Goal: Find specific page/section: Find specific page/section

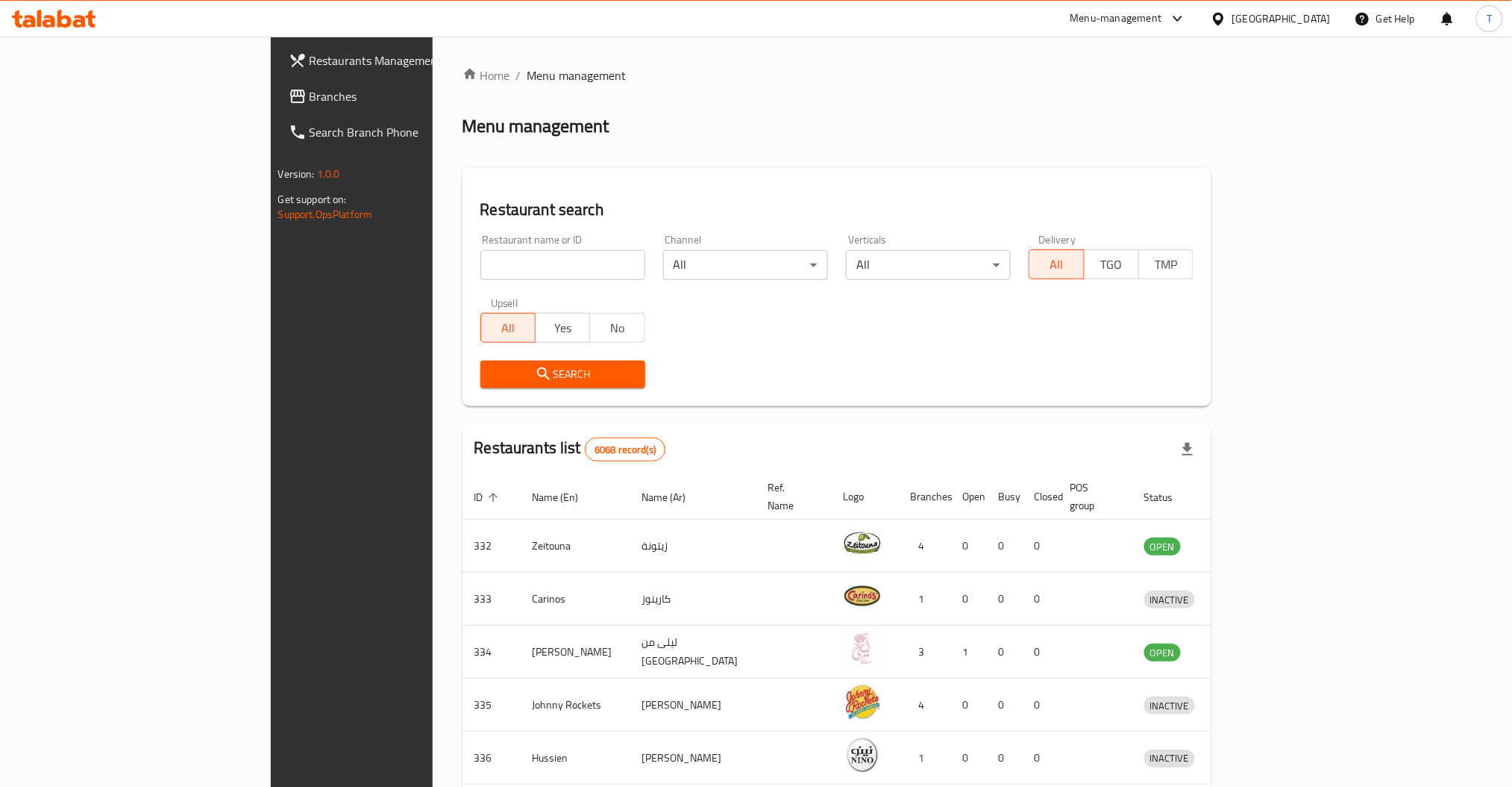
click at [497, 261] on input "search" at bounding box center [562, 265] width 164 height 30
type input "Papa Johns"
click button "Search" at bounding box center [562, 373] width 164 height 28
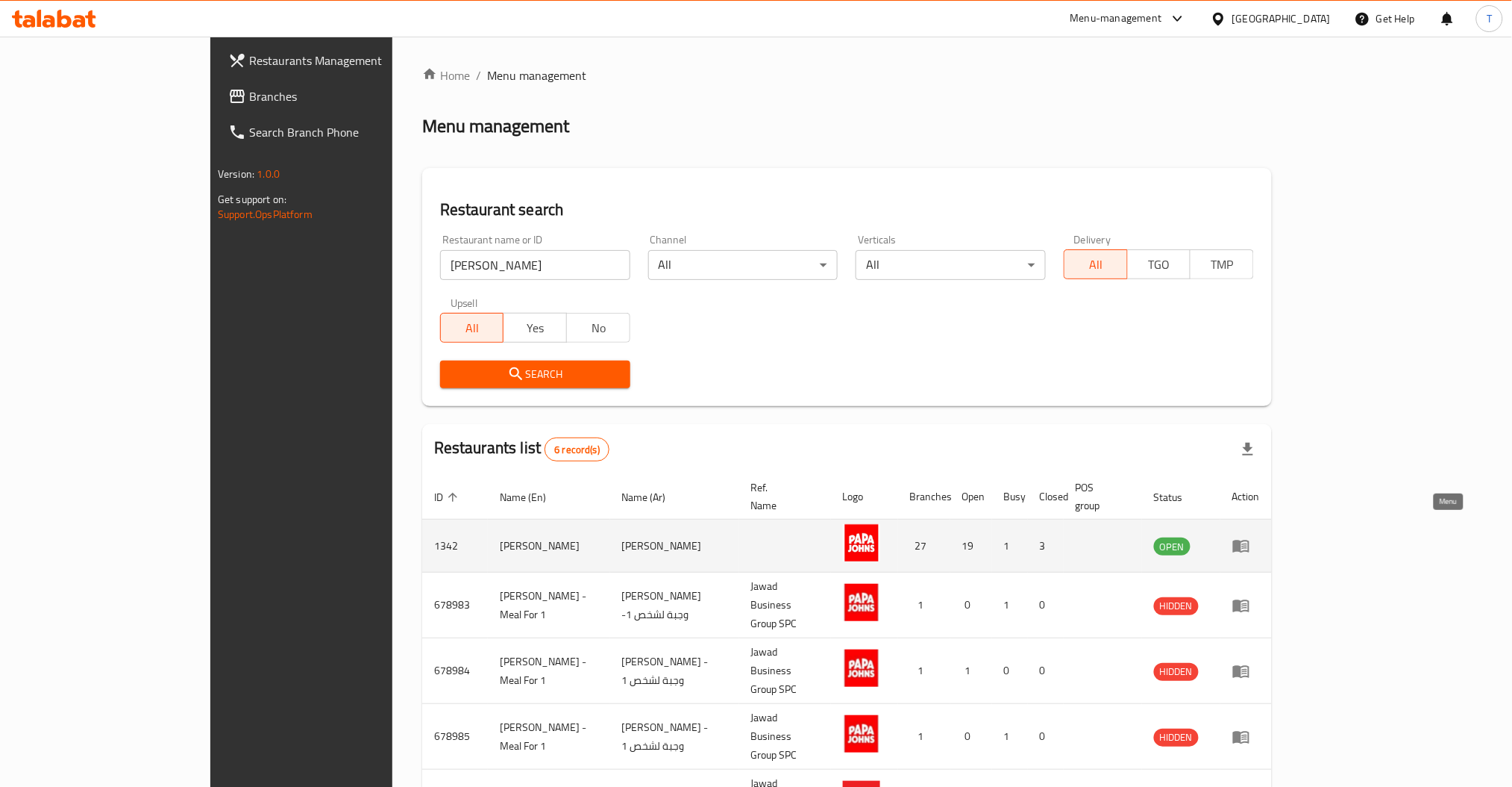
click at [1250, 541] on icon "enhanced table" at bounding box center [1241, 547] width 16 height 12
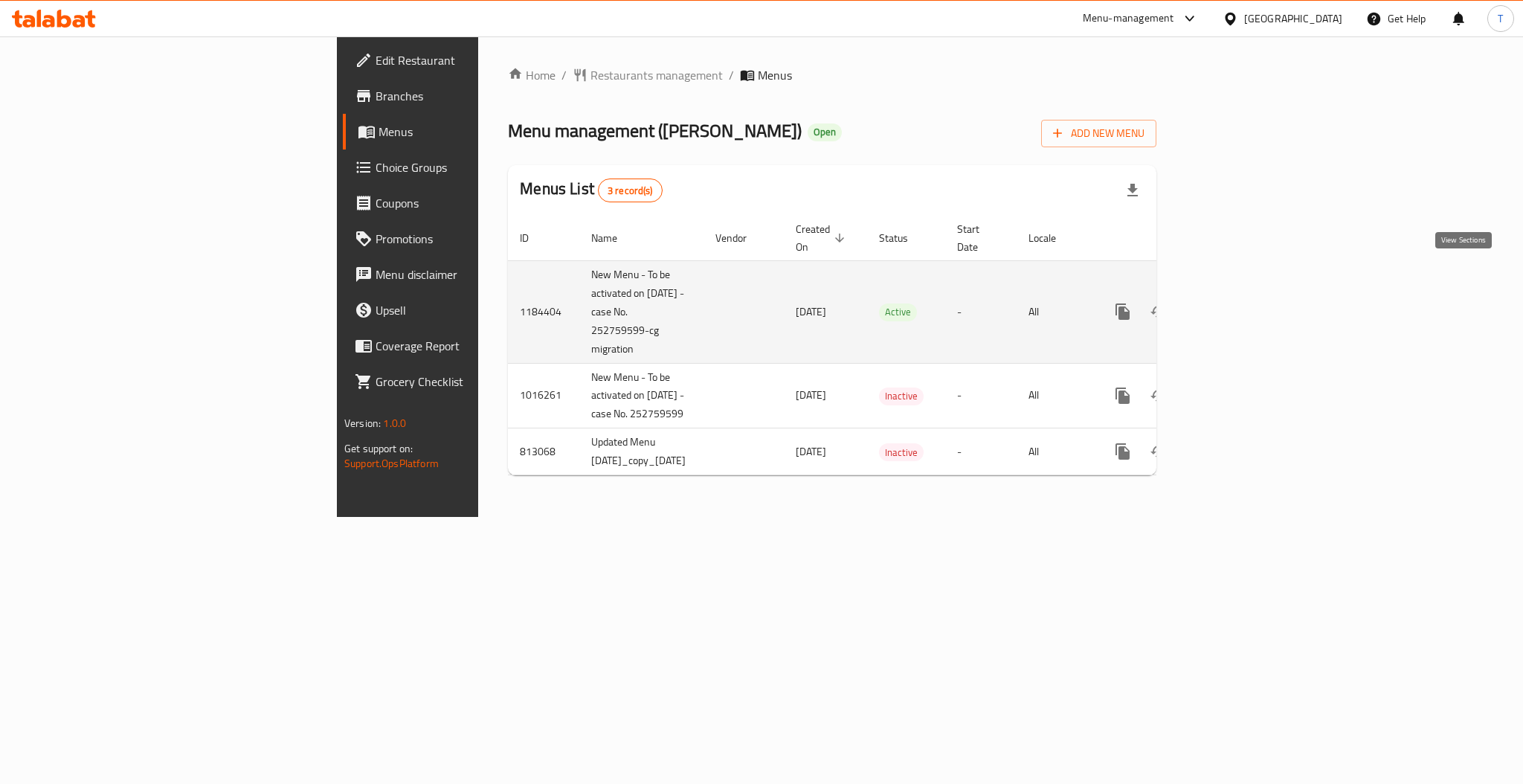
click at [1239, 303] on icon "enhanced table" at bounding box center [1230, 312] width 18 height 18
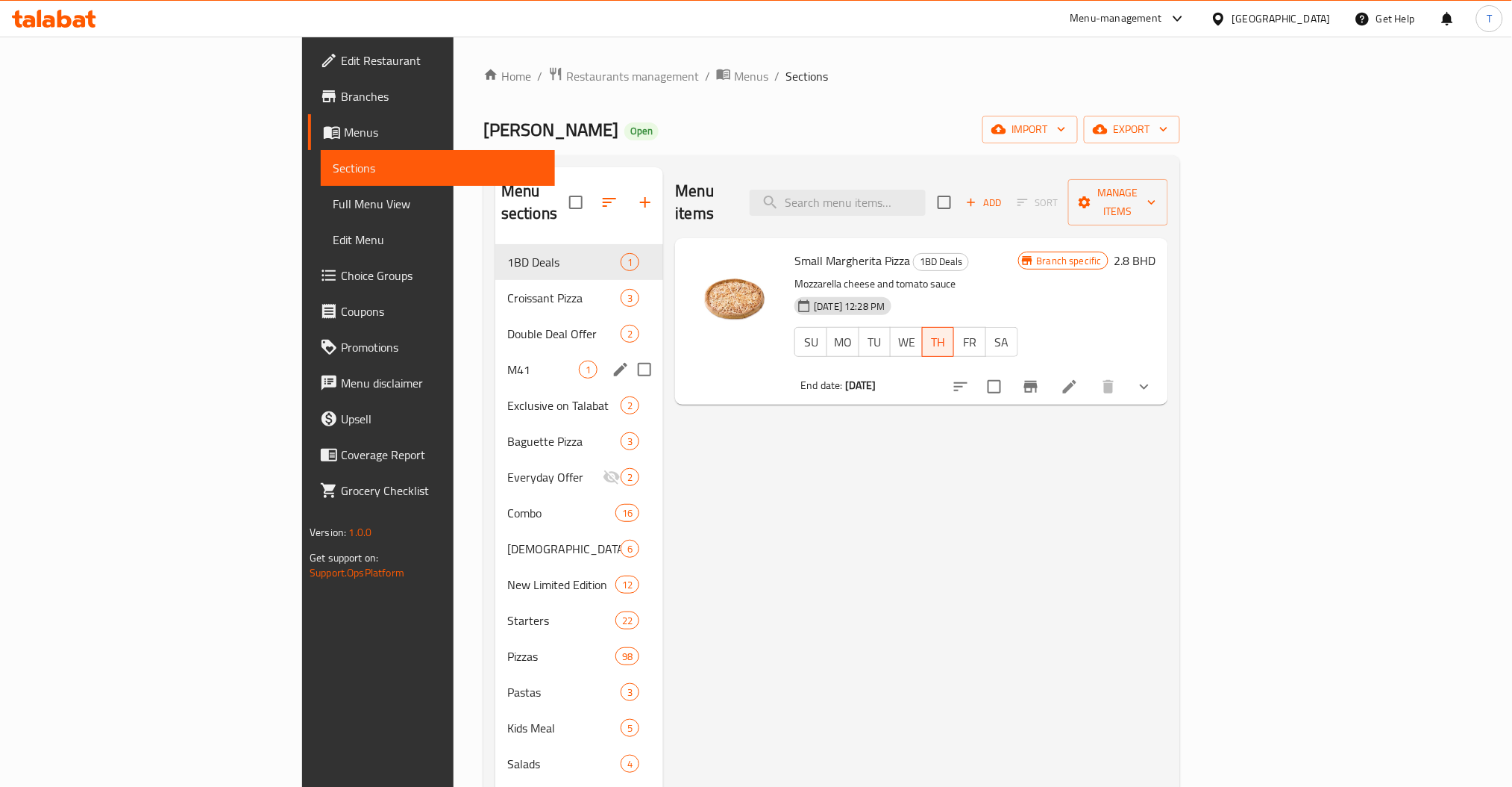
click at [495, 359] on div "M41 1" at bounding box center [579, 369] width 168 height 36
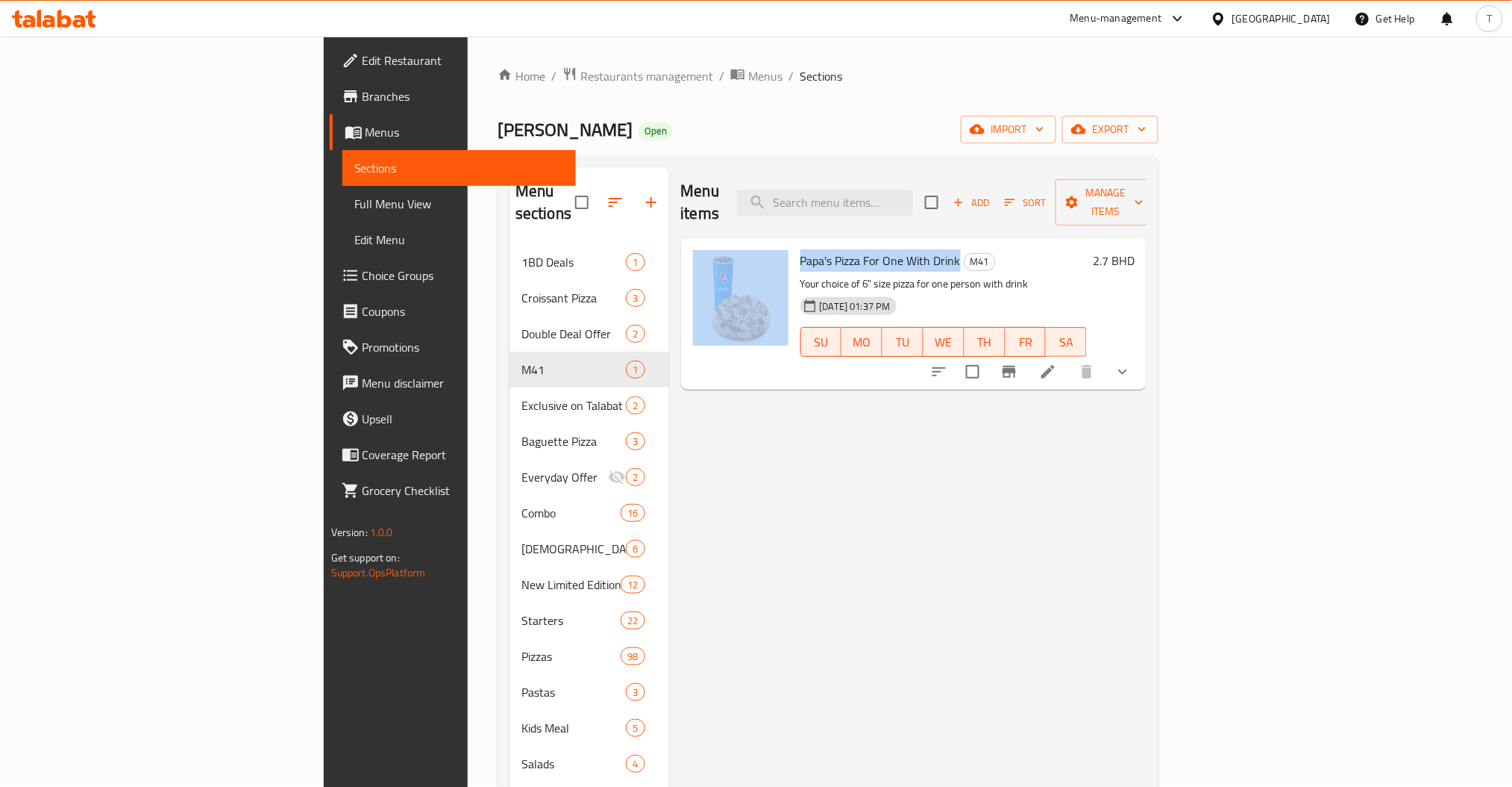
drag, startPoint x: 877, startPoint y: 237, endPoint x: 712, endPoint y: 242, distance: 165.1
click at [712, 244] on div "Papa's Pizza For One With Drink M41 Your choice of 6" size pizza for one person…" at bounding box center [914, 313] width 454 height 140
copy div "Papa's Pizza For One With Drink"
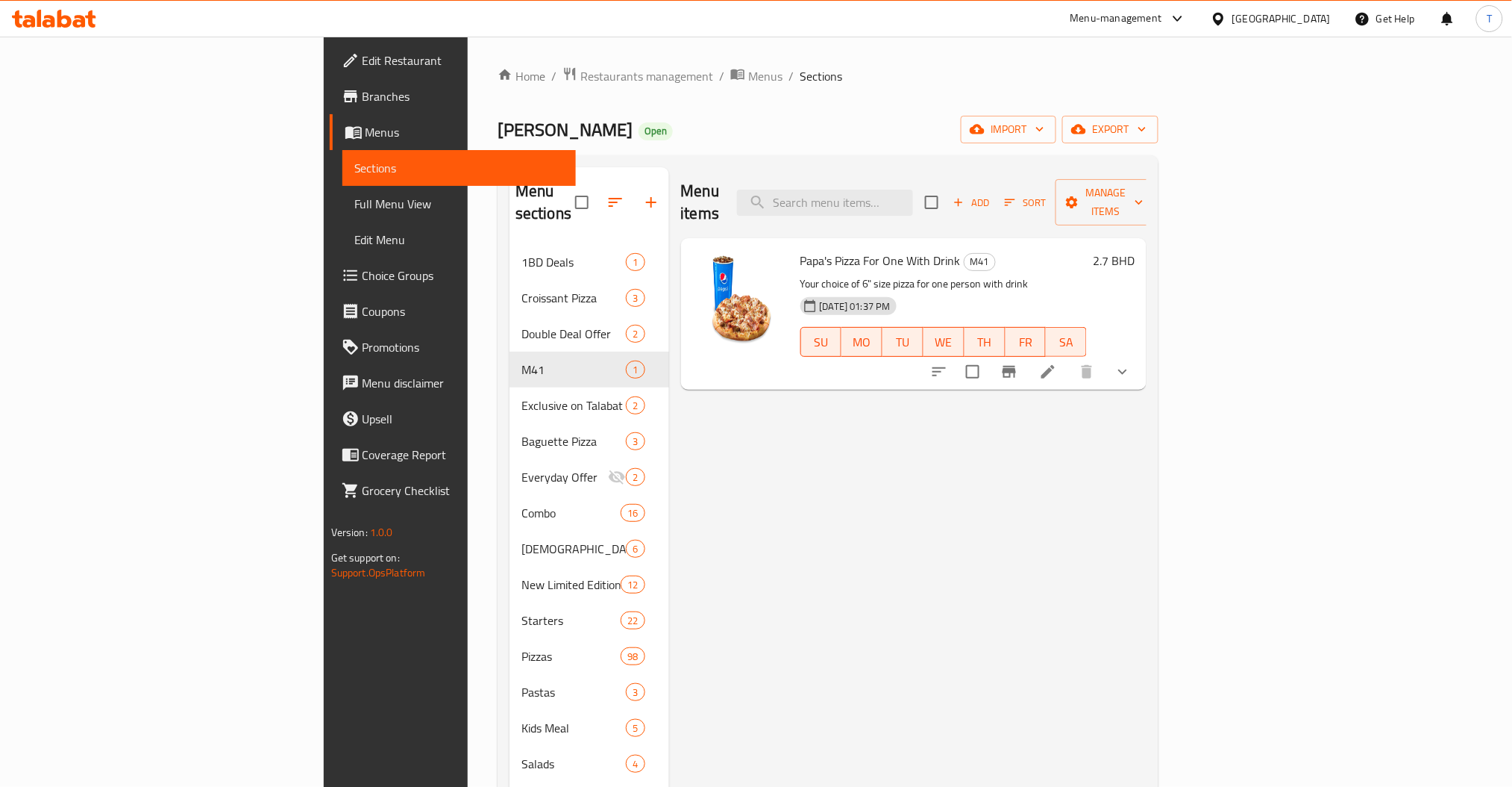
click at [1148, 457] on div "Menu items Add Sort Manage items Papa's Pizza For One With Drink M41 Your choic…" at bounding box center [908, 692] width 478 height 1050
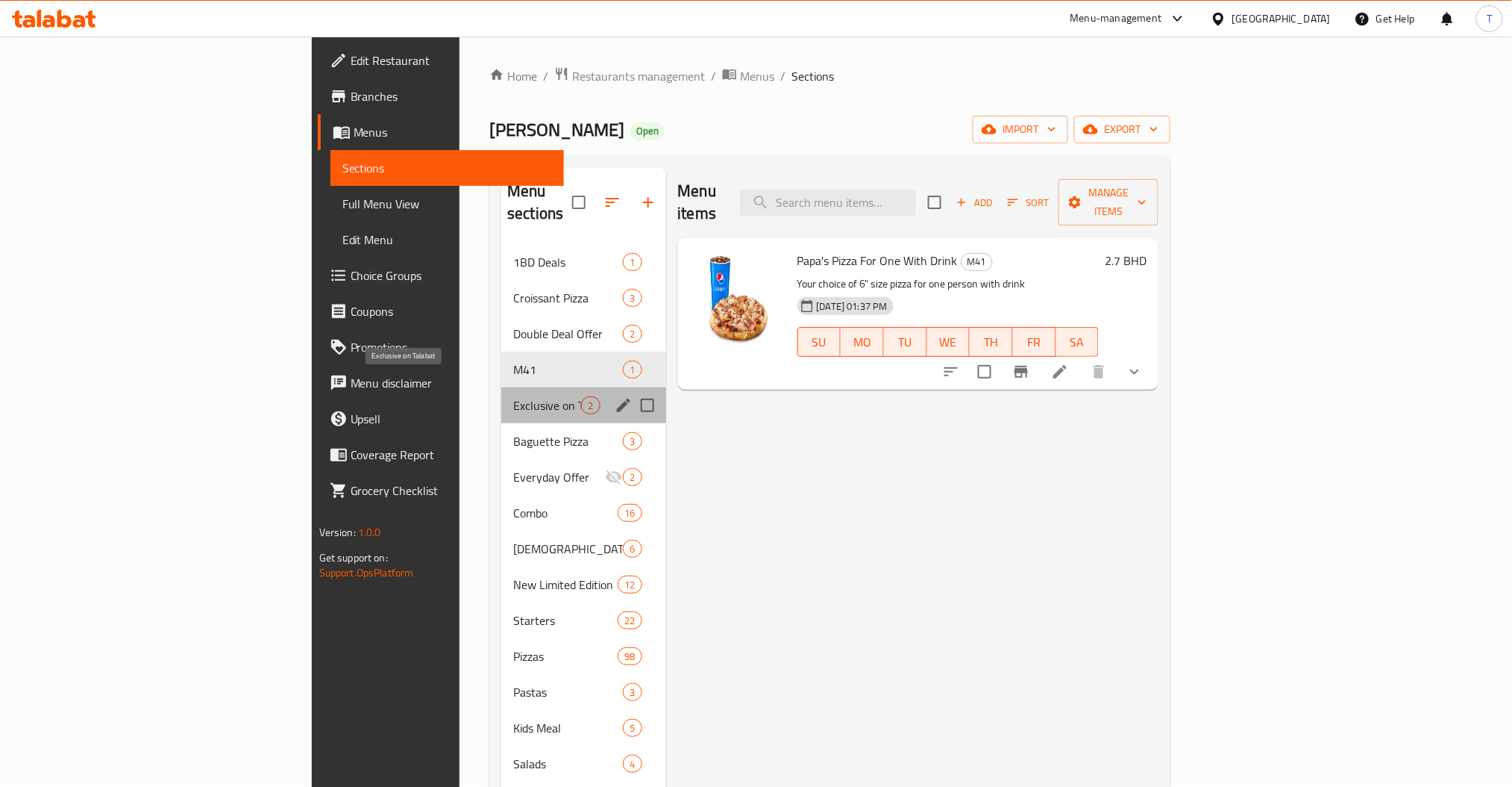
click at [513, 397] on span "Exclusive on Talabat" at bounding box center [547, 406] width 68 height 18
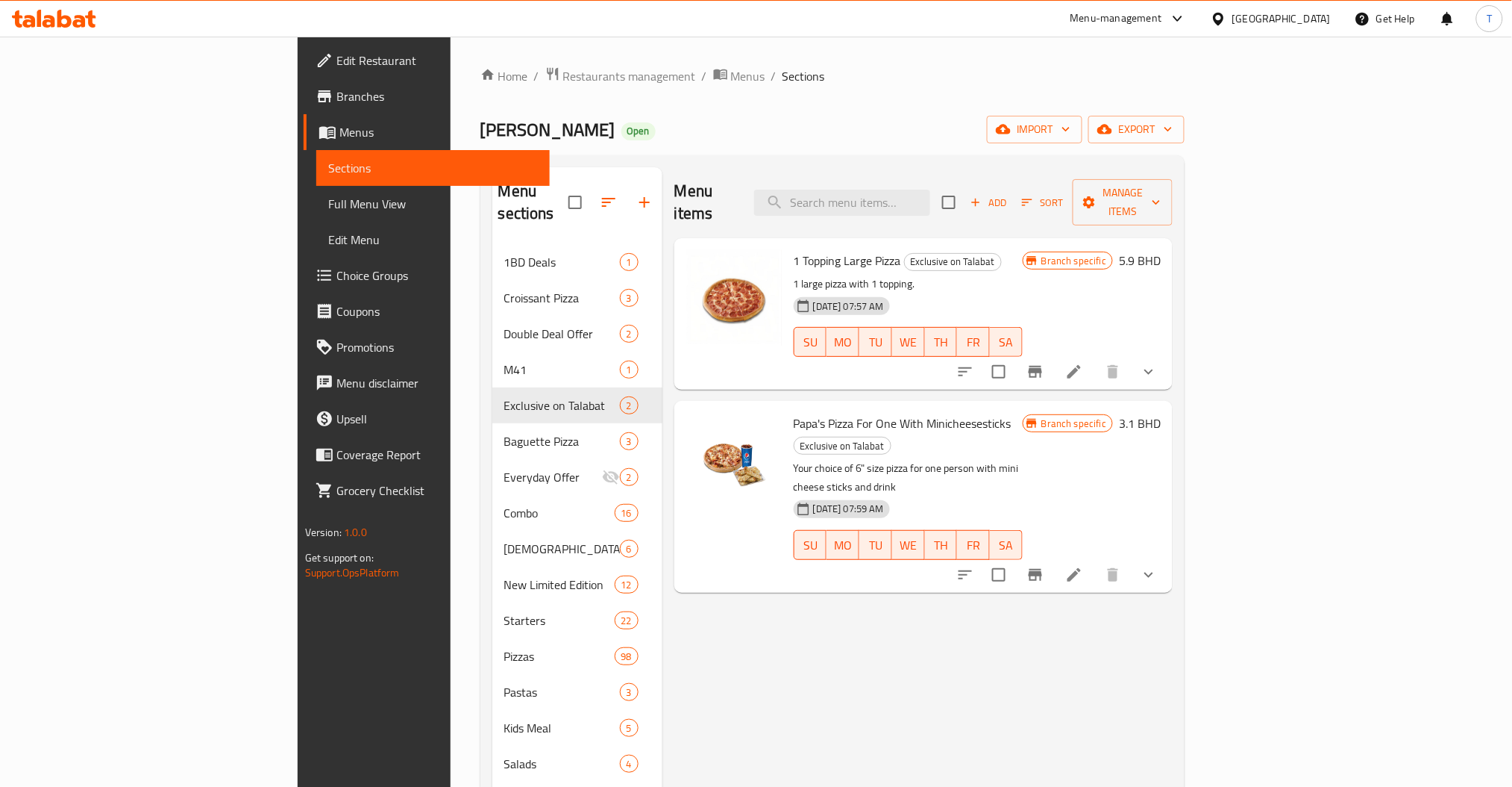
click at [930, 721] on div "Menu items Add Sort Manage items 1 Topping Large Pizza Exclusive on Talabat 1 l…" at bounding box center [917, 692] width 510 height 1050
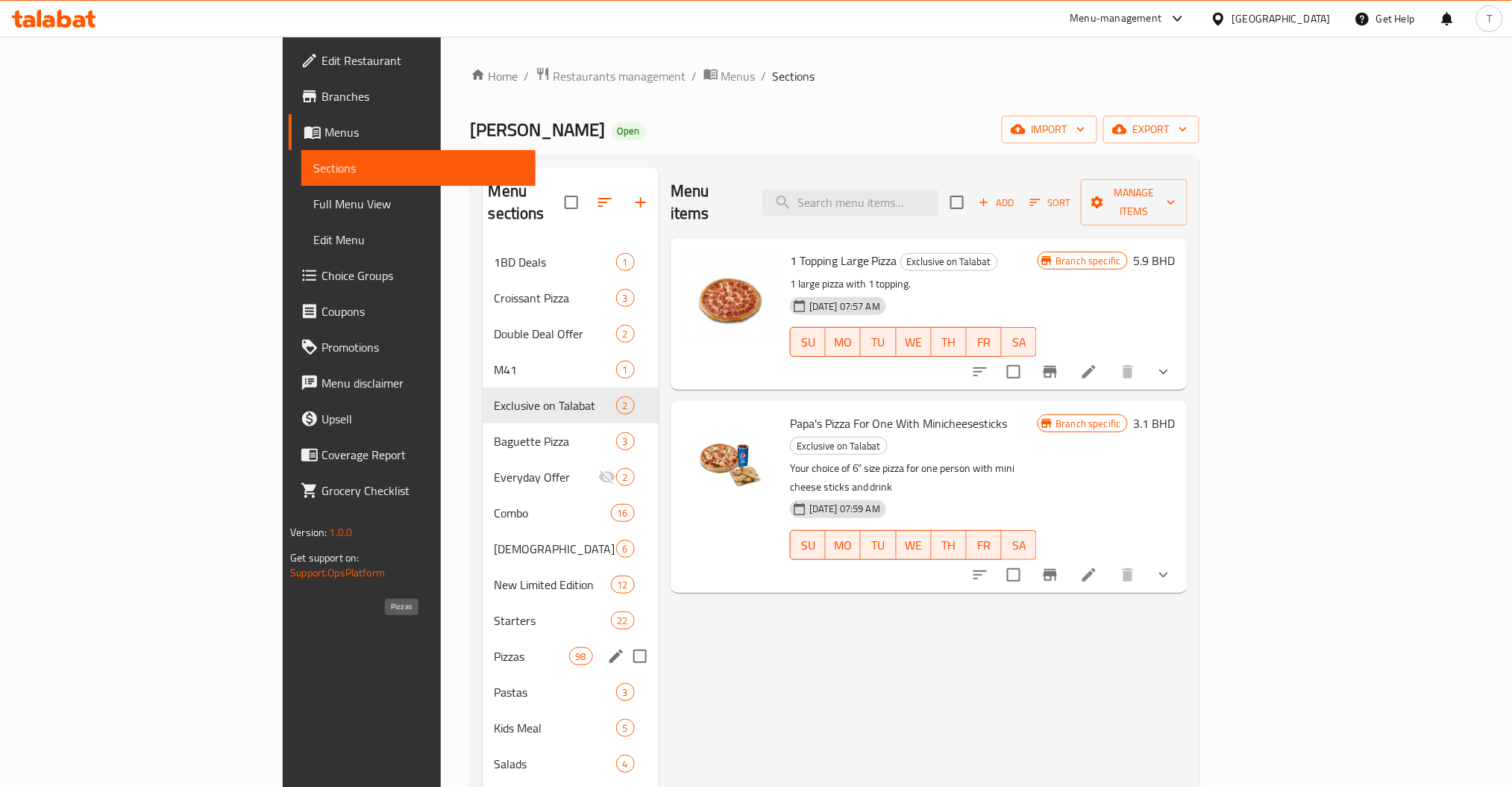
click at [494, 647] on span "Pizzas" at bounding box center [532, 656] width 75 height 18
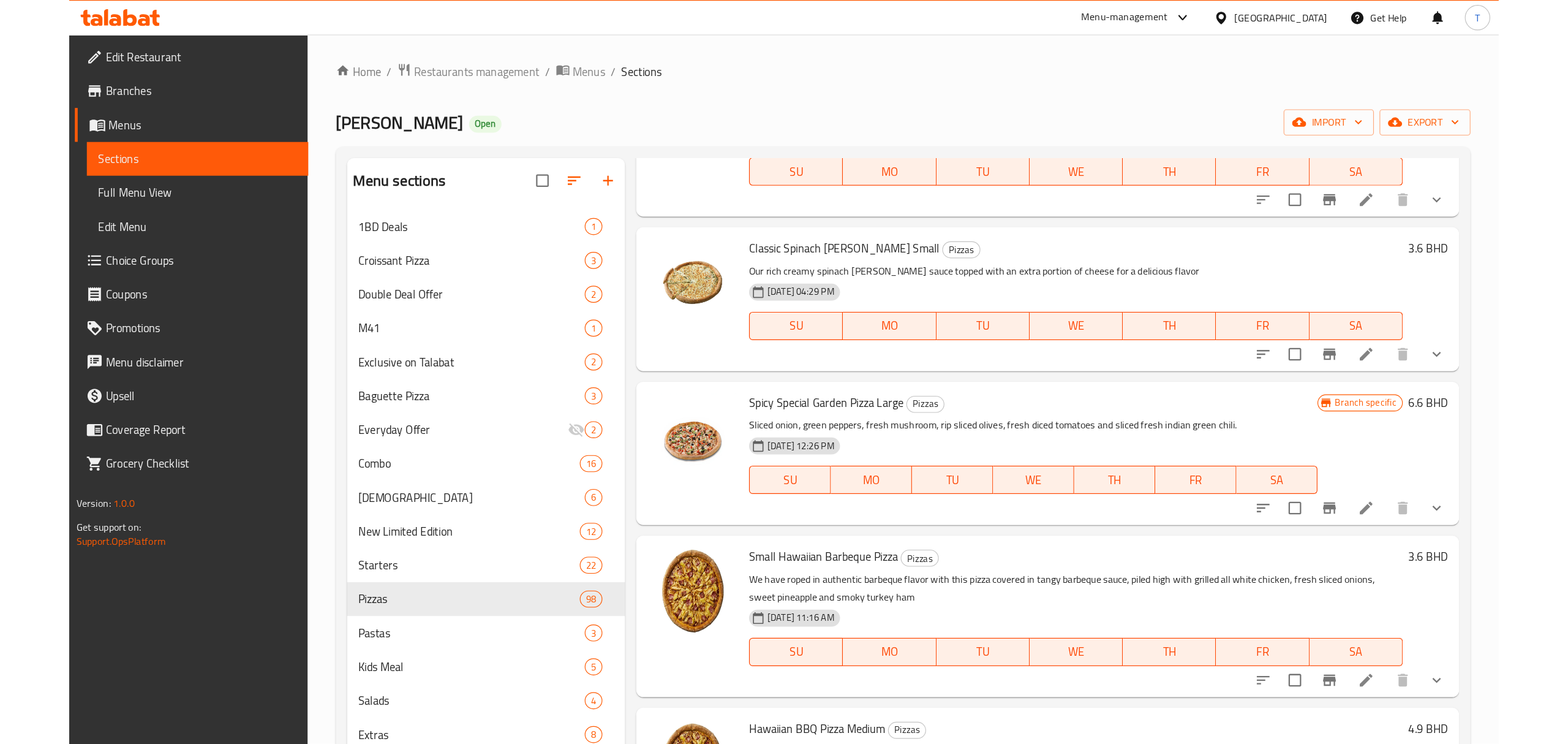
scroll to position [245, 0]
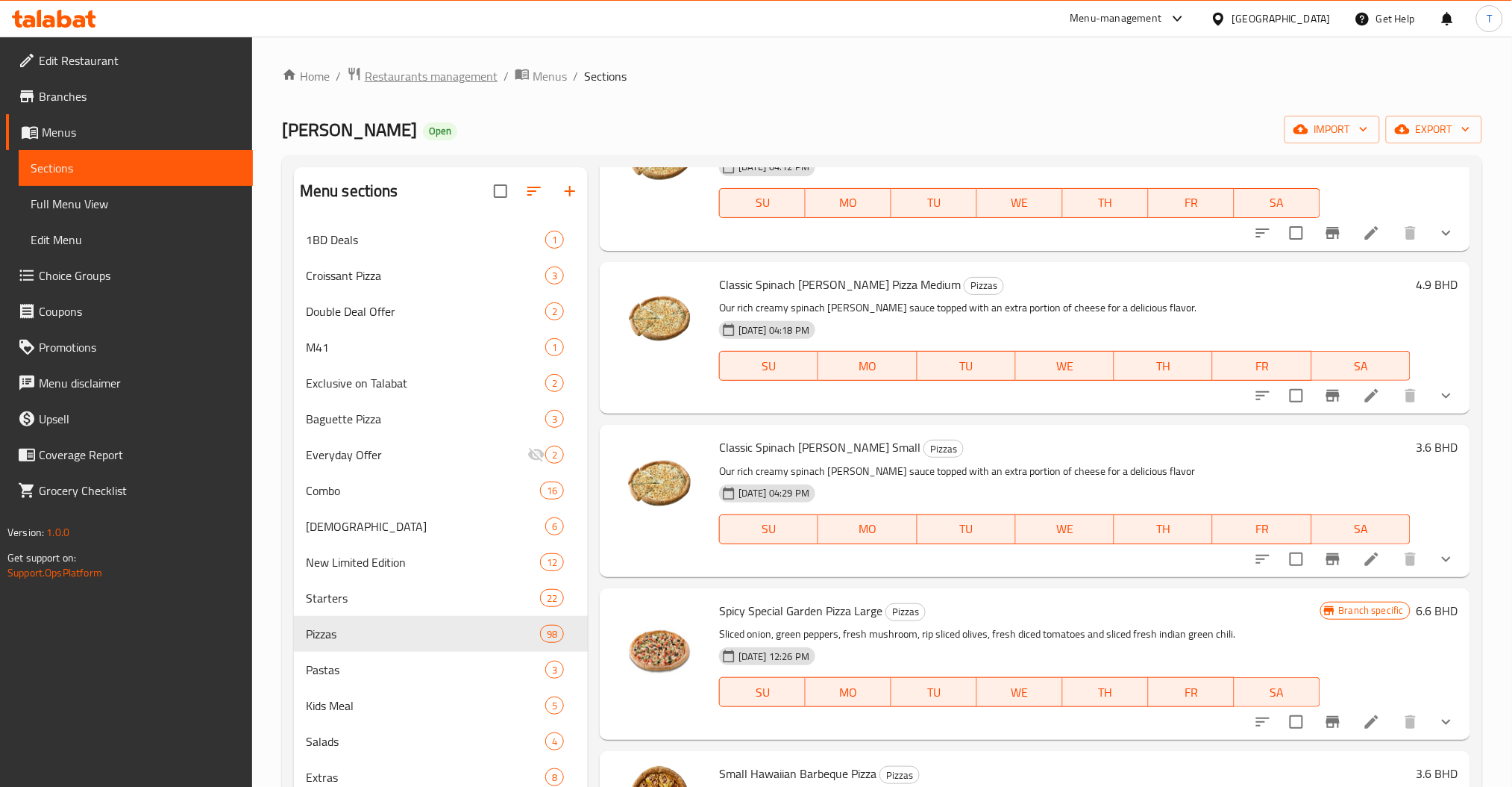
click at [416, 77] on span "Restaurants management" at bounding box center [430, 76] width 132 height 18
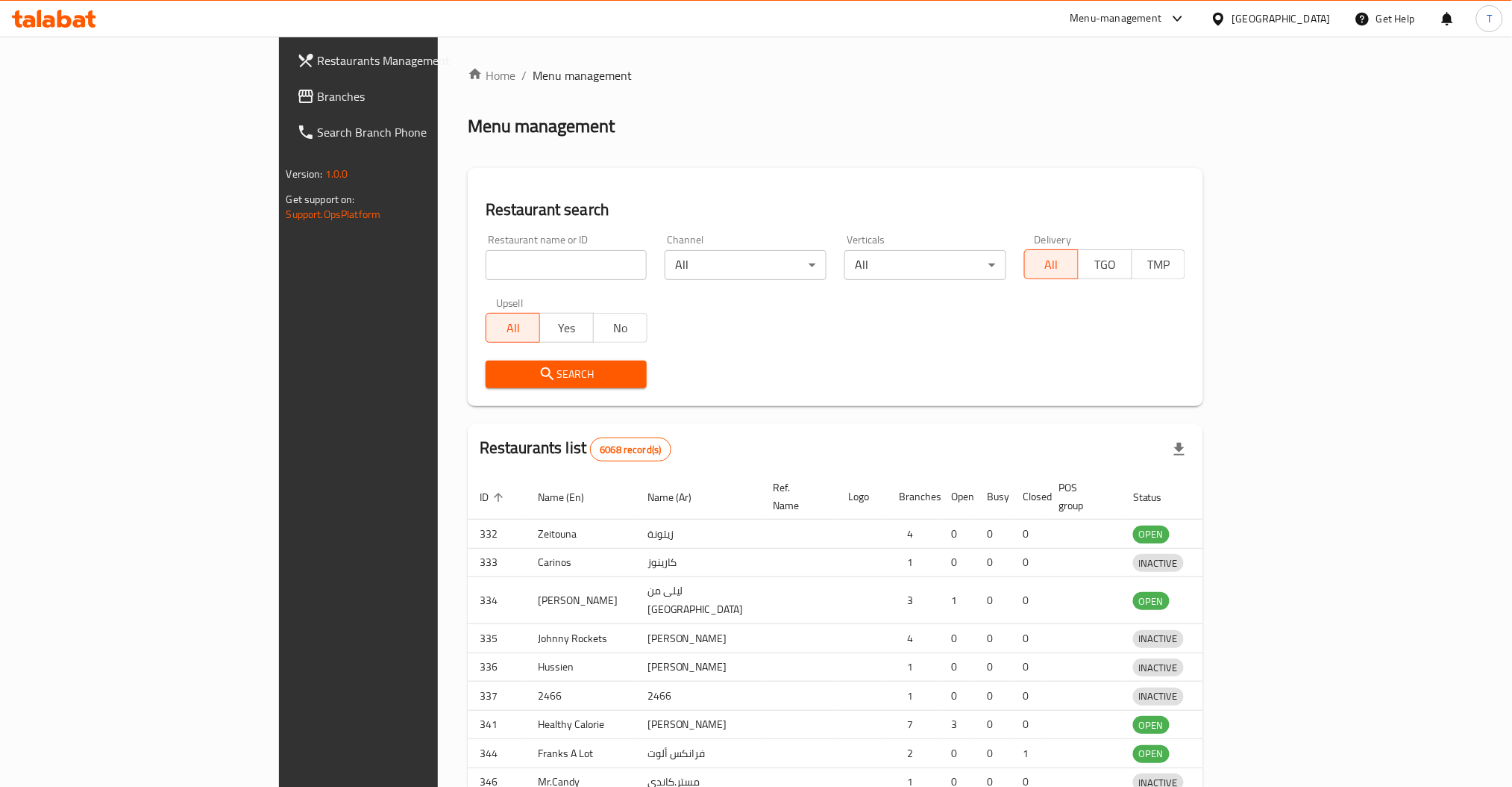
click at [436, 261] on div at bounding box center [756, 393] width 1512 height 787
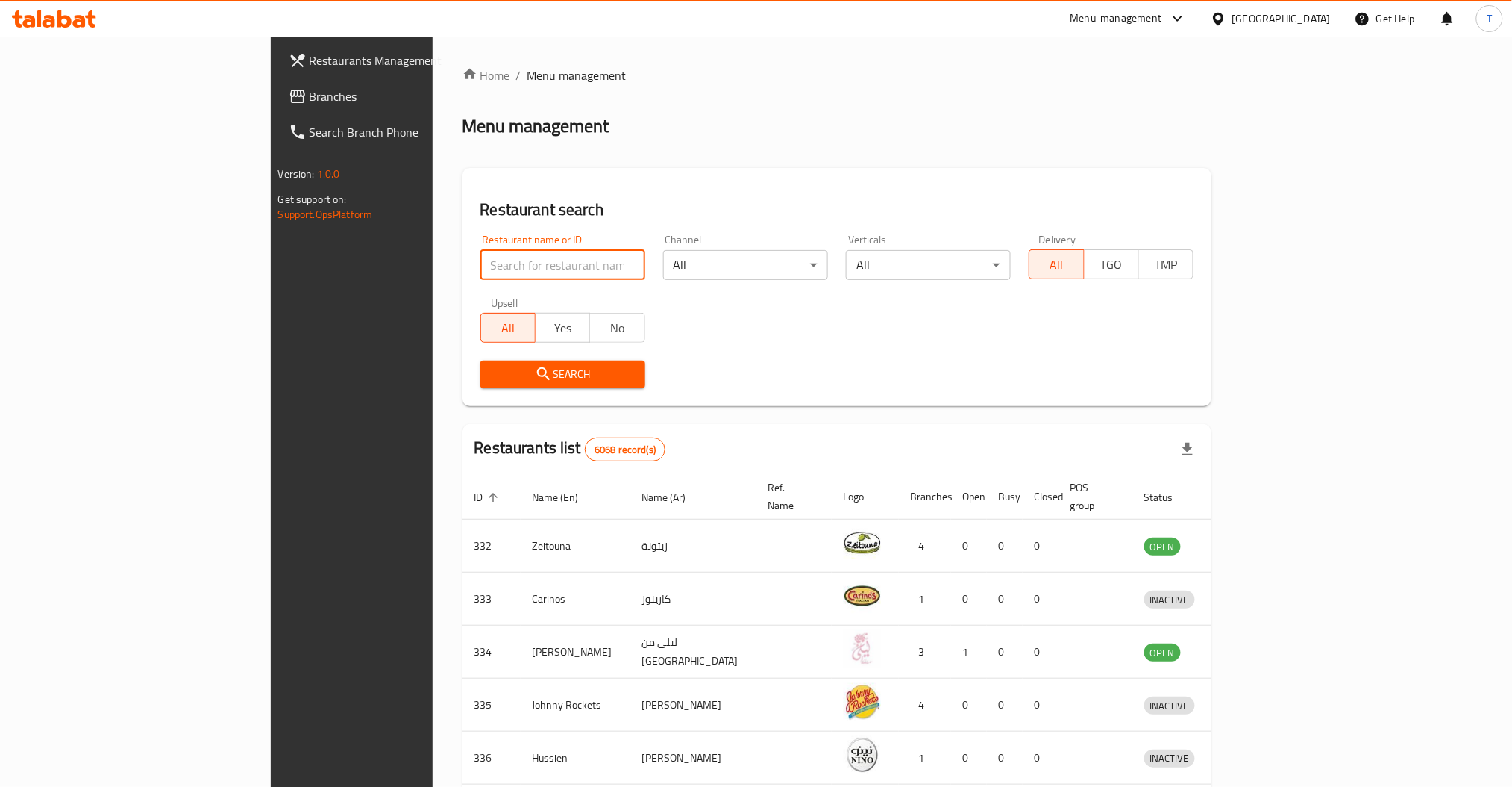
click at [480, 256] on input "search" at bounding box center [562, 265] width 164 height 30
click button "Search" at bounding box center [562, 373] width 164 height 28
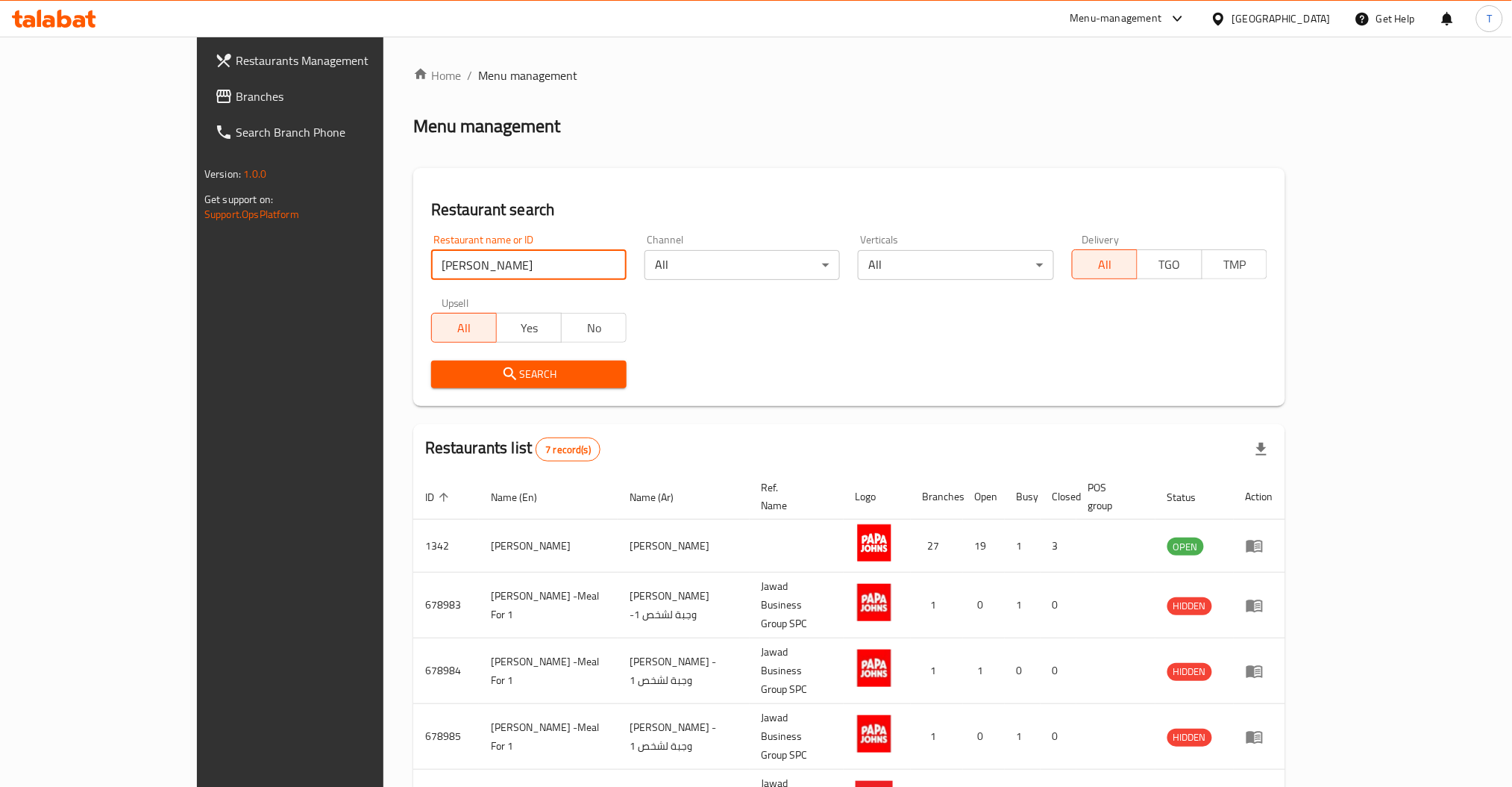
drag, startPoint x: 373, startPoint y: 262, endPoint x: 137, endPoint y: 301, distance: 239.2
click at [197, 301] on div "Restaurants Management Branches Search Branch Phone Version: 1.0.0 Get support …" at bounding box center [756, 542] width 1118 height 1010
click button "Search" at bounding box center [529, 373] width 196 height 28
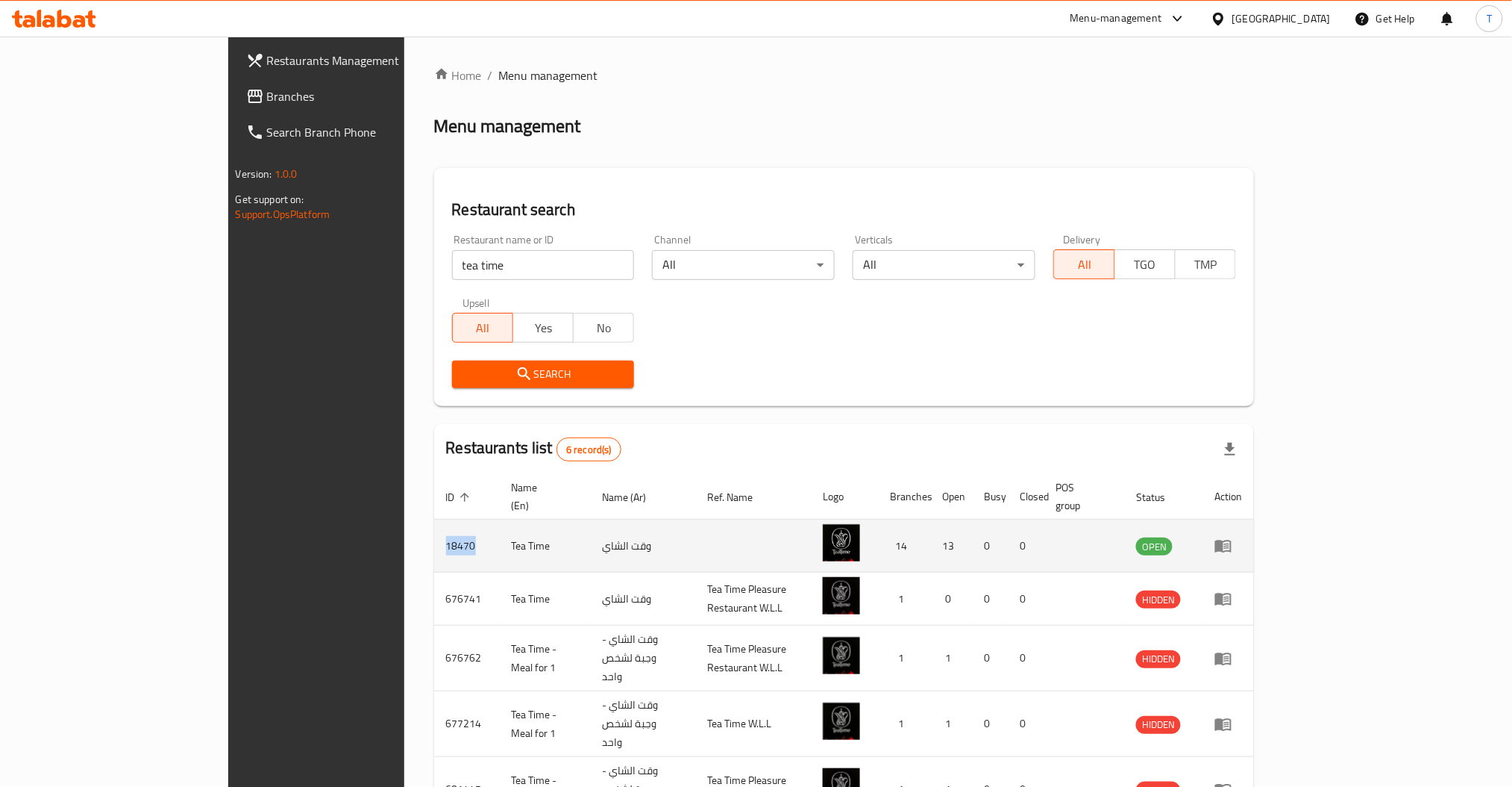
drag, startPoint x: 327, startPoint y: 532, endPoint x: 286, endPoint y: 532, distance: 41.0
click at [434, 532] on td "18470" at bounding box center [467, 546] width 66 height 53
copy td "18470"
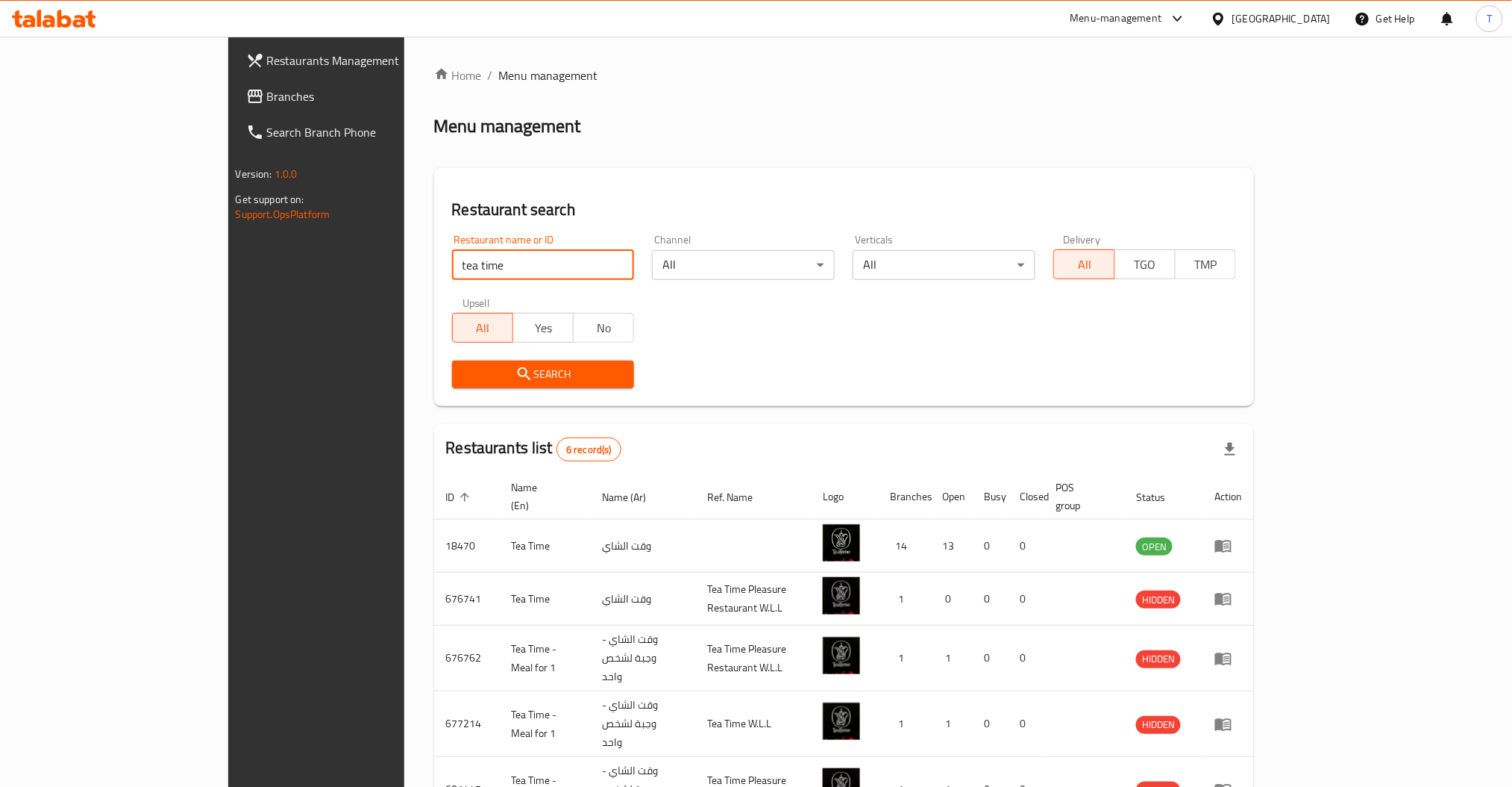
drag, startPoint x: 388, startPoint y: 266, endPoint x: 197, endPoint y: 263, distance: 191.0
click at [228, 263] on div "Restaurants Management Branches Search Branch Phone Version: 1.0.0 Get support …" at bounding box center [756, 502] width 1056 height 932
type input "subway"
click button "Search" at bounding box center [544, 373] width 183 height 28
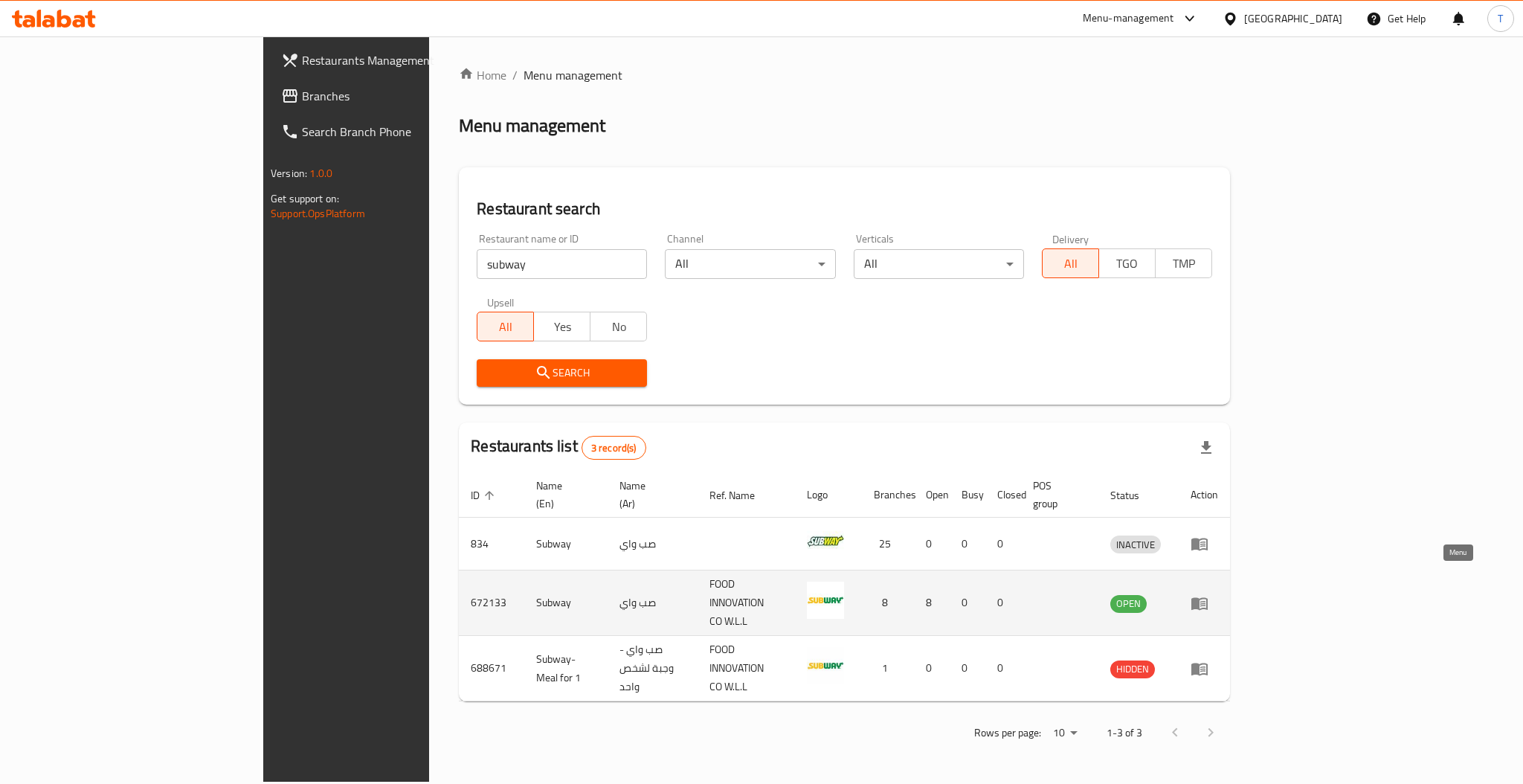
click at [1208, 594] on icon "enhanced table" at bounding box center [1200, 603] width 18 height 18
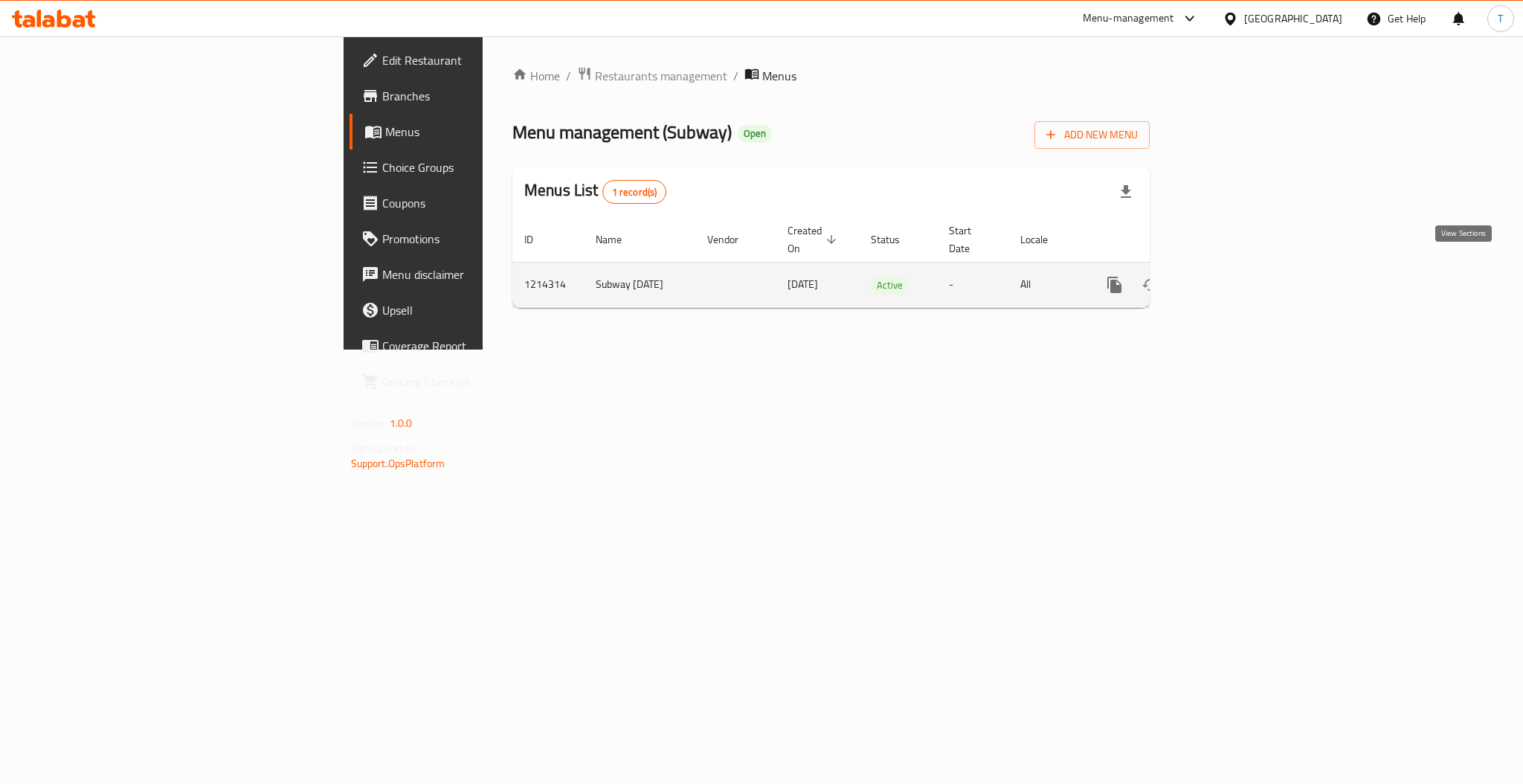
click at [1231, 276] on icon "enhanced table" at bounding box center [1222, 284] width 18 height 18
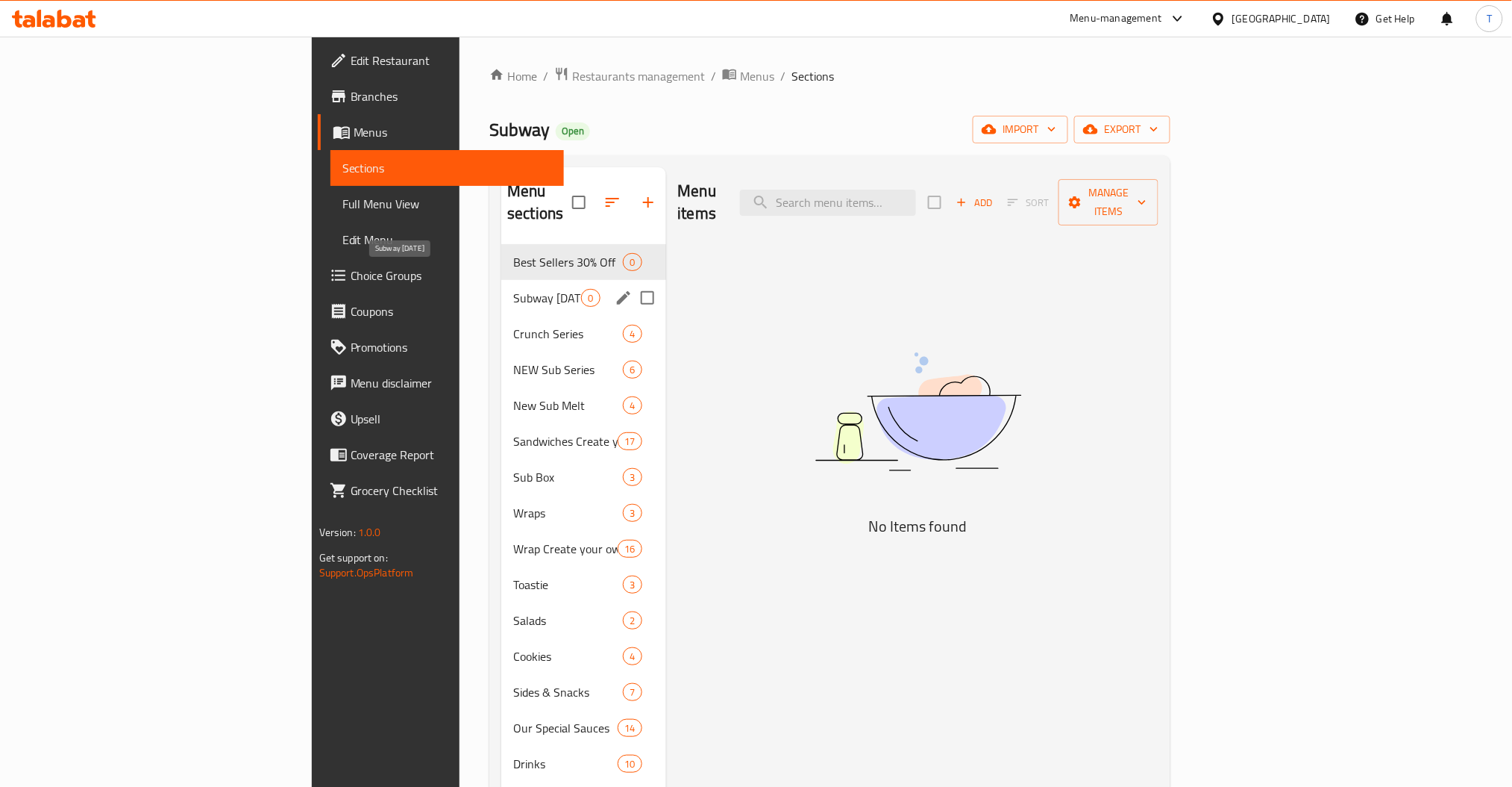
click at [513, 289] on span "Subway Ramadan" at bounding box center [547, 298] width 68 height 18
click at [501, 363] on div "NEW Sub Series 6" at bounding box center [583, 369] width 164 height 36
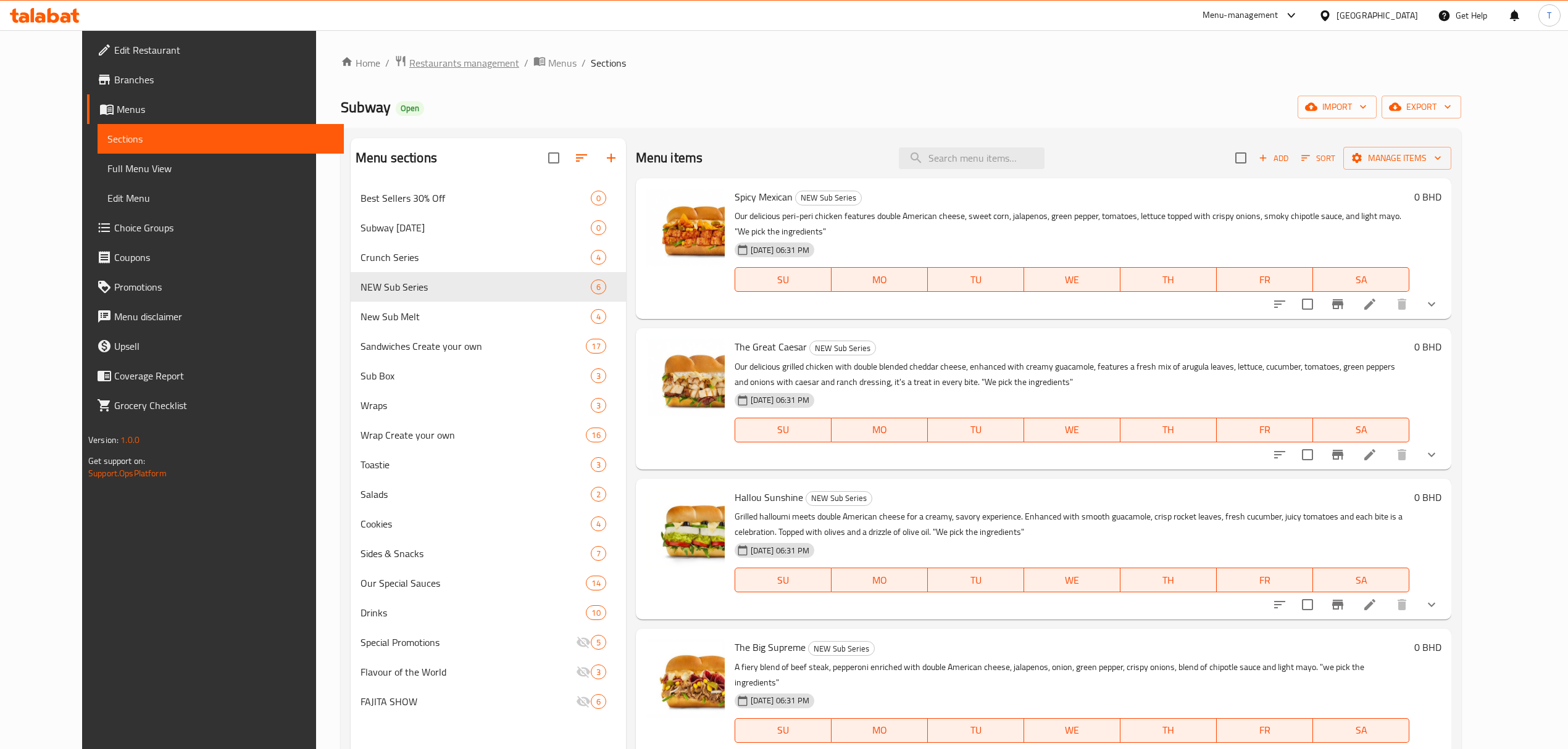
click at [410, 57] on span "Restaurants management" at bounding box center [463, 63] width 110 height 15
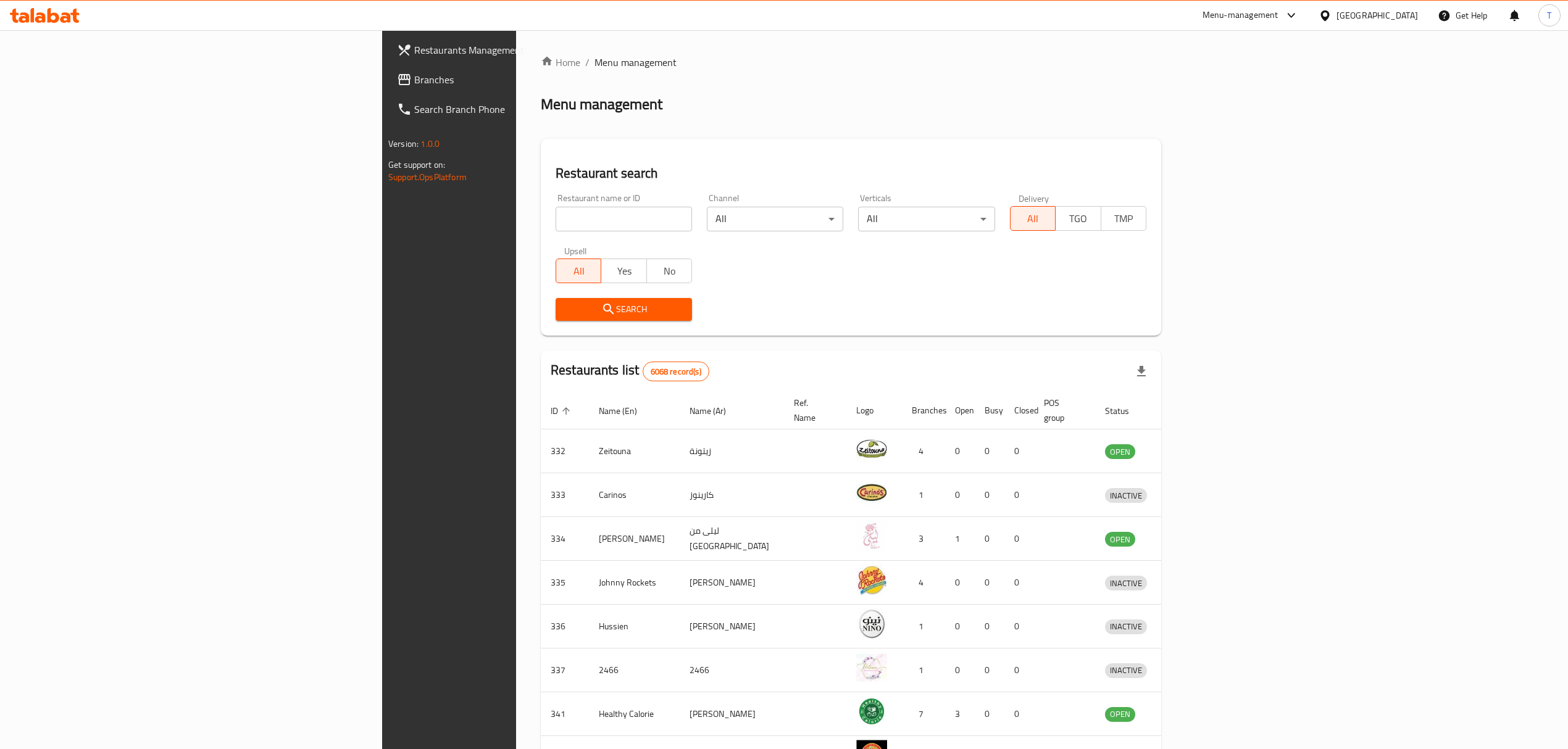
click at [541, 218] on div "Home / Menu management Menu management Restaurant search Restaurant name or ID …" at bounding box center [850, 482] width 620 height 854
click at [555, 218] on input "search" at bounding box center [623, 219] width 136 height 25
type input "Chicket"
click button "Search" at bounding box center [623, 309] width 136 height 23
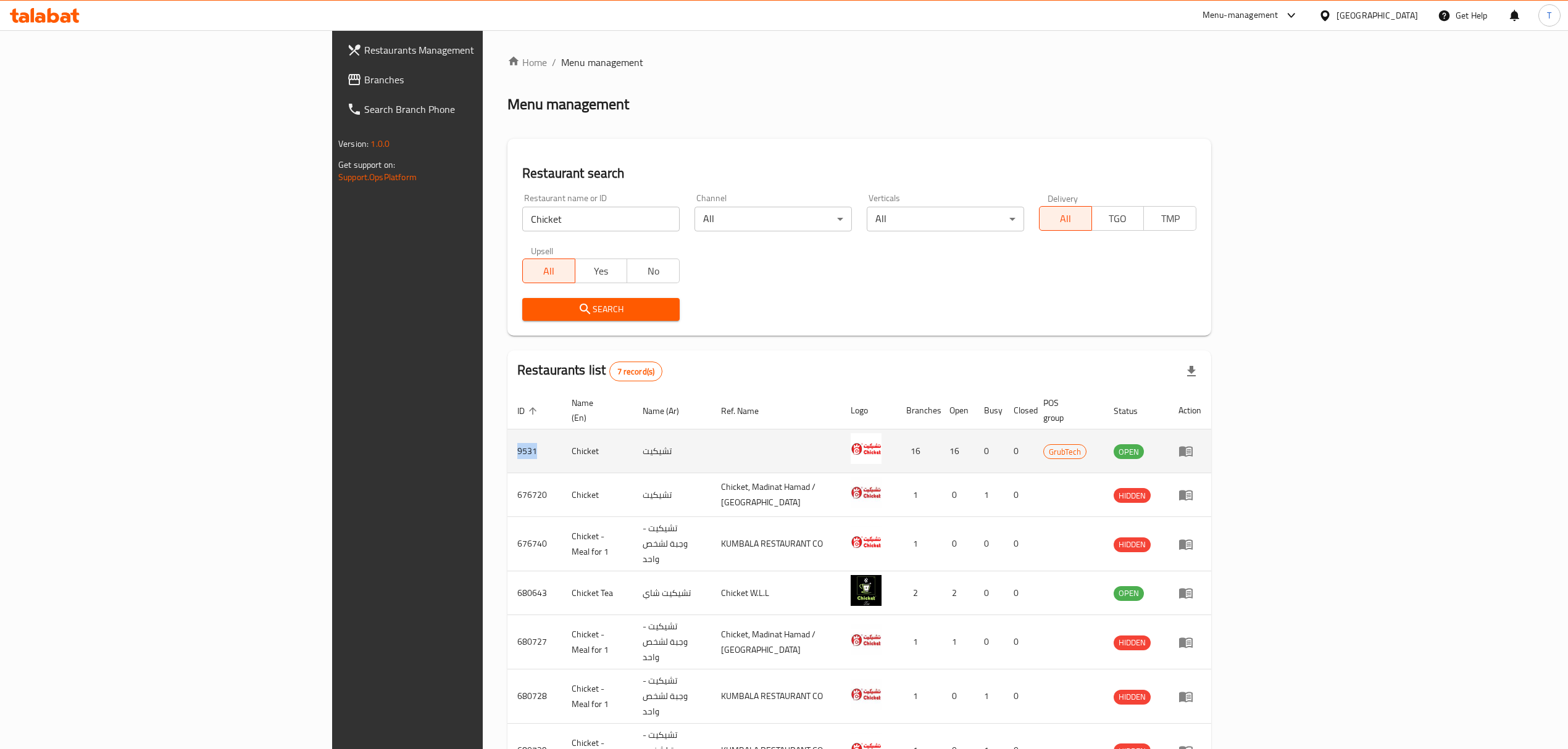
drag, startPoint x: 321, startPoint y: 435, endPoint x: 293, endPoint y: 440, distance: 28.4
click at [507, 440] on td "9531" at bounding box center [535, 451] width 54 height 44
copy td "9531"
click at [1192, 447] on icon "enhanced table" at bounding box center [1186, 452] width 13 height 10
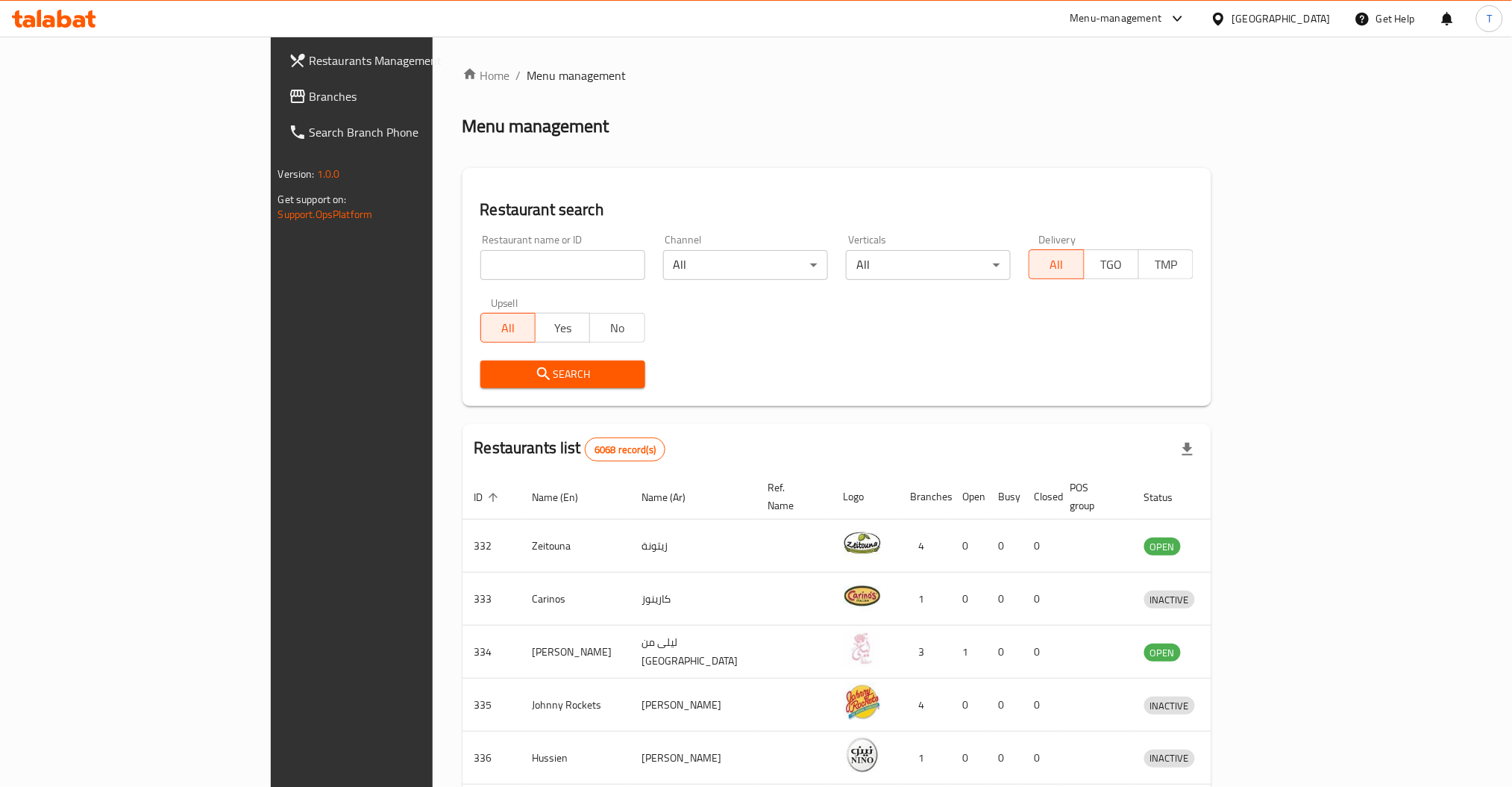
click at [480, 262] on input "search" at bounding box center [562, 265] width 164 height 30
click button "Search" at bounding box center [562, 373] width 164 height 28
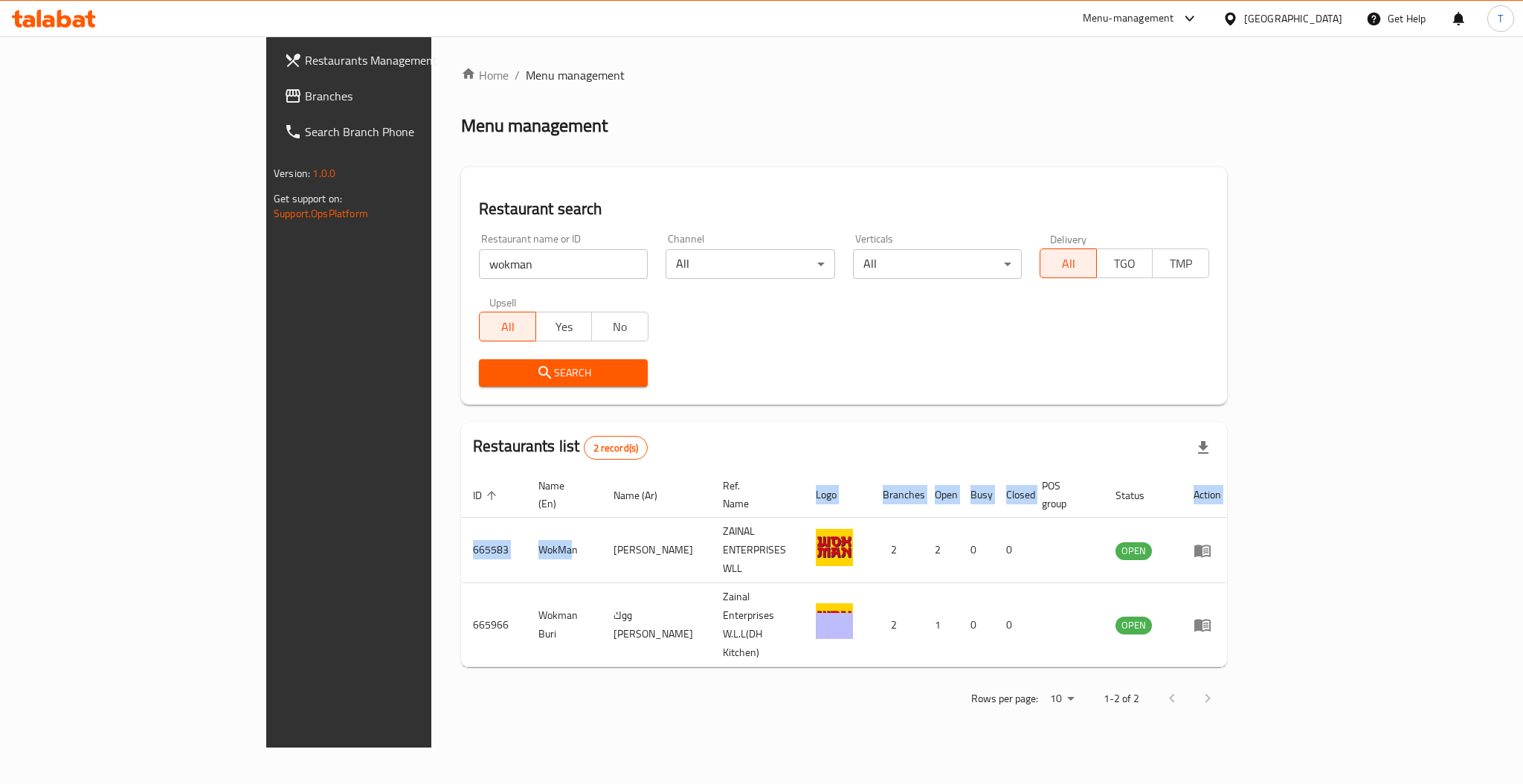
drag, startPoint x: 395, startPoint y: 528, endPoint x: 270, endPoint y: 530, distance: 125.0
click at [431, 530] on div "Home / Menu management Menu management Restaurant search Restaurant name or ID …" at bounding box center [844, 392] width 826 height 710
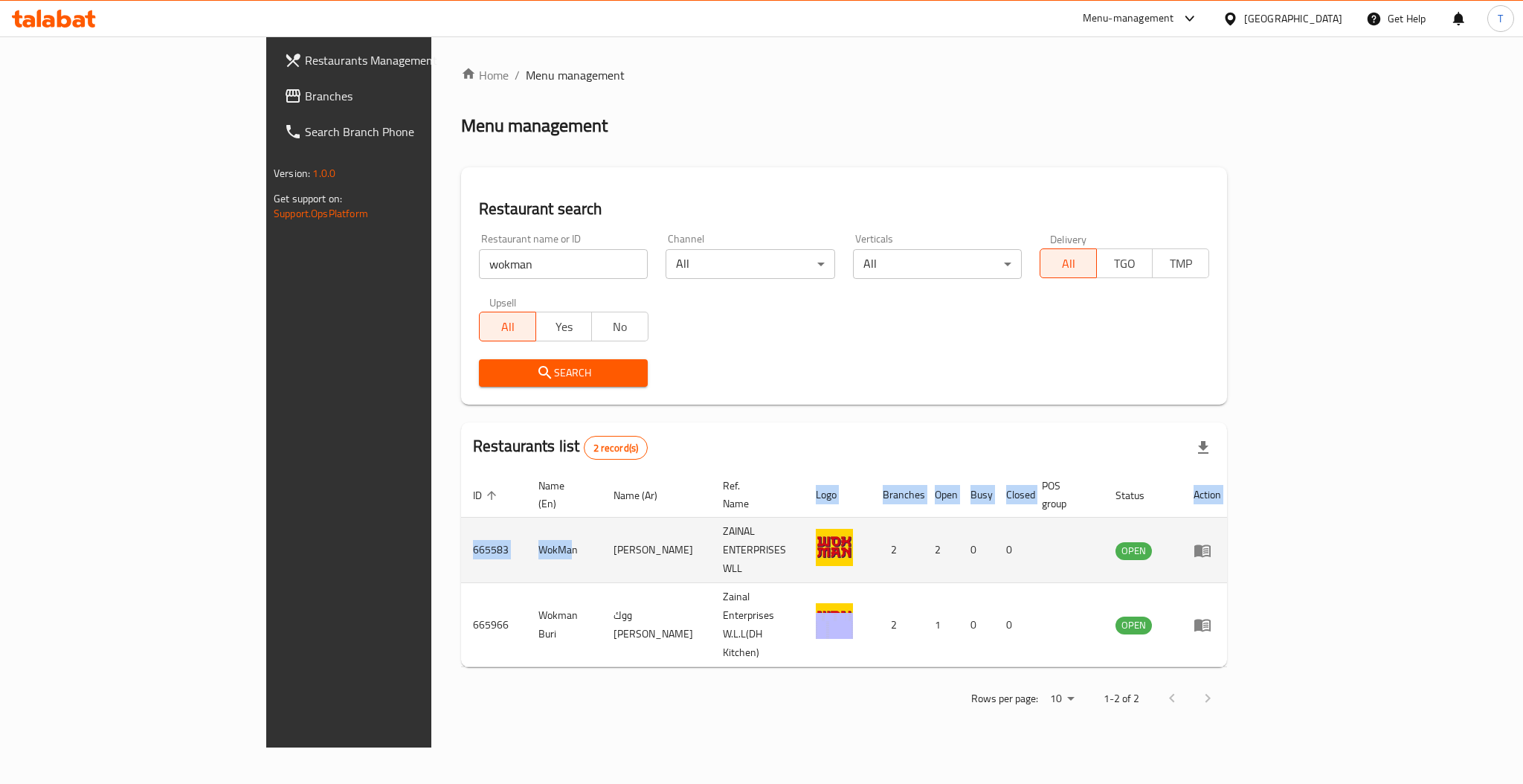
click at [526, 548] on td "WokMan" at bounding box center [563, 550] width 75 height 66
click at [526, 529] on td "WokMan" at bounding box center [563, 550] width 75 height 66
drag, startPoint x: 417, startPoint y: 529, endPoint x: 285, endPoint y: 531, distance: 132.0
click at [461, 531] on tr "665583 WokMan ووك مان ZAINAL ENTERPRISES WLL 2 2 0 0 OPEN" at bounding box center [846, 550] width 772 height 66
copy tr "665583 WokMan"
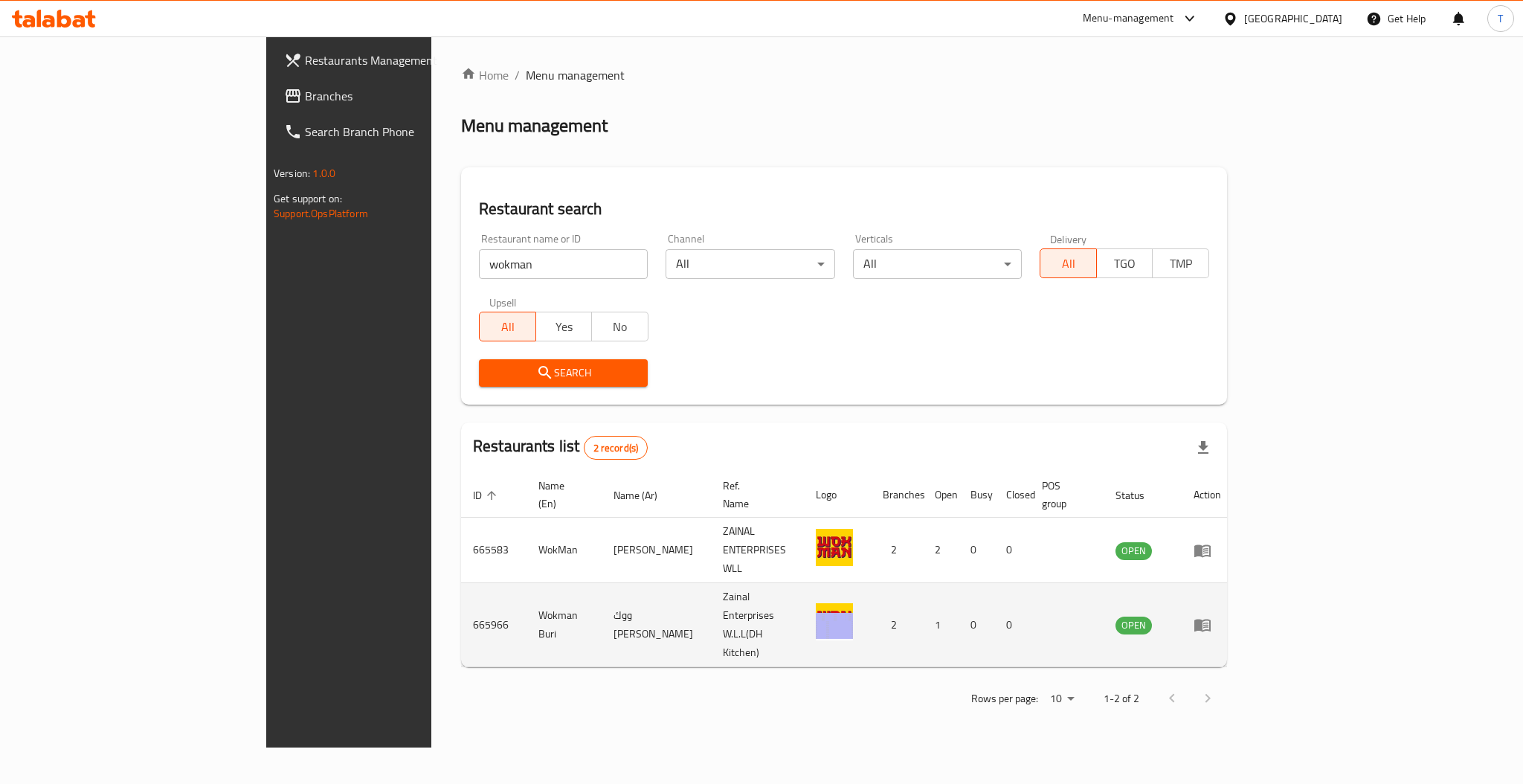
click at [526, 583] on td "Wokman Buri" at bounding box center [563, 625] width 75 height 84
drag, startPoint x: 335, startPoint y: 584, endPoint x: 286, endPoint y: 586, distance: 49.0
click at [461, 586] on tr "665966 [PERSON_NAME] ووك [PERSON_NAME] Zainal Enterprises W.L.L(DH Kitchen) 2 1…" at bounding box center [846, 625] width 772 height 84
copy tr "665966 [PERSON_NAME]"
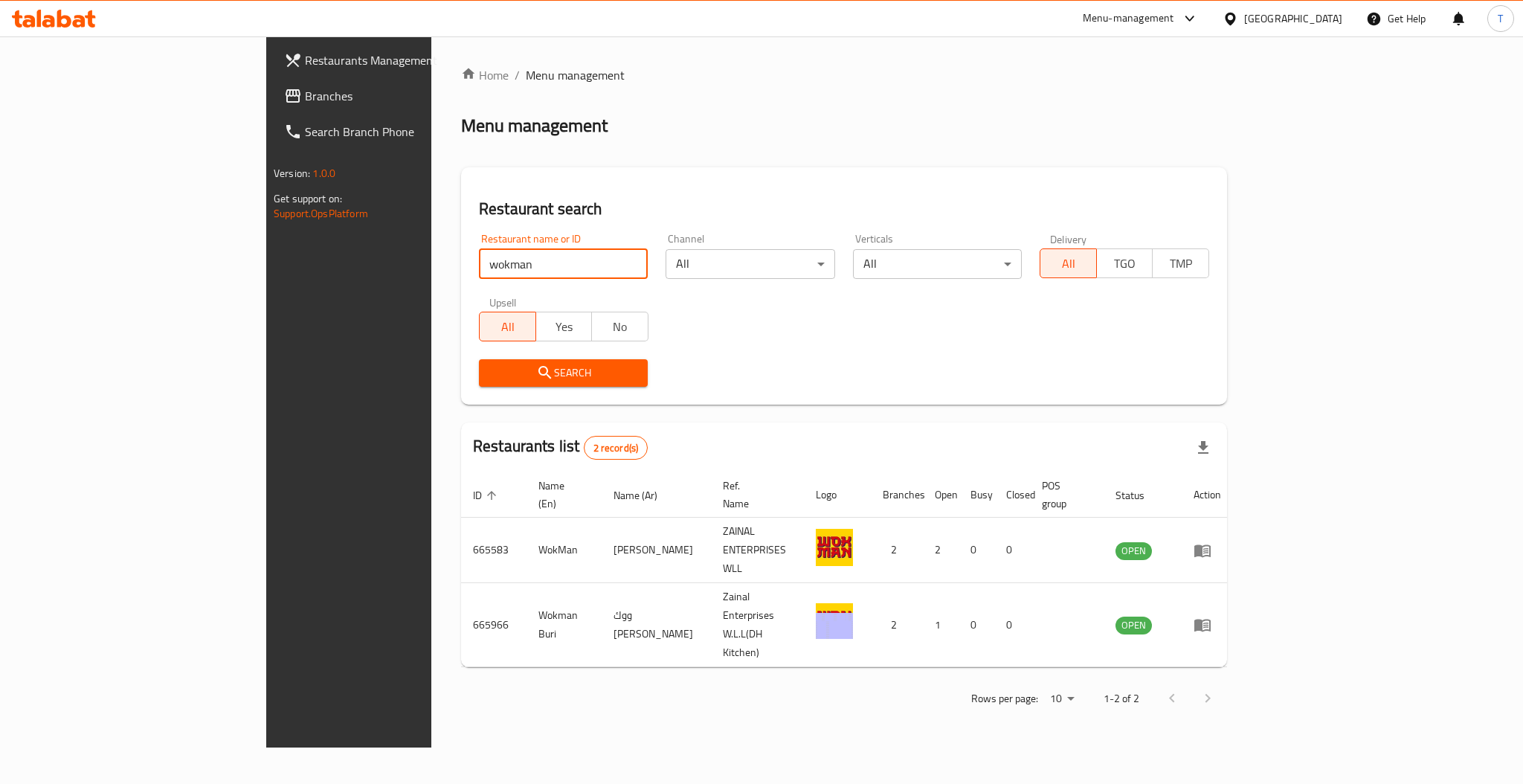
drag, startPoint x: 387, startPoint y: 266, endPoint x: 183, endPoint y: 268, distance: 204.0
click at [266, 268] on div "Restaurants Management Branches Search Branch Phone Version: 1.0.0 Get support …" at bounding box center [761, 392] width 991 height 710
type input "Asha"
click button "Search" at bounding box center [563, 372] width 168 height 27
